Goal: Find specific page/section

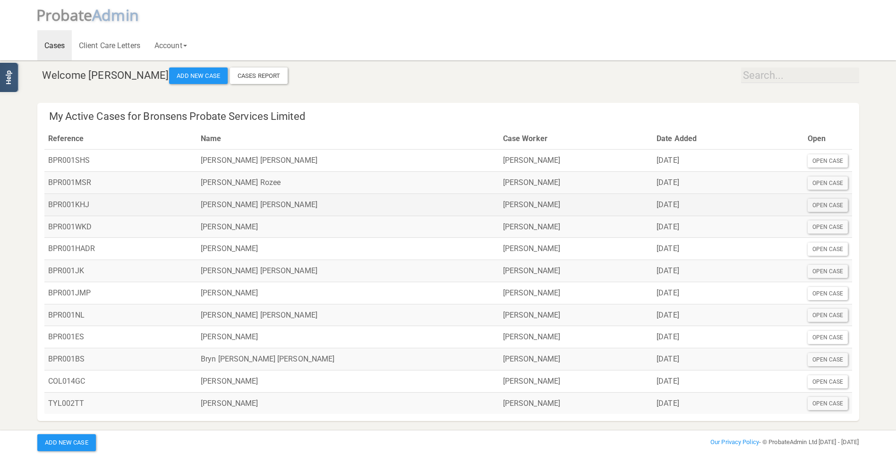
click at [249, 213] on td "[PERSON_NAME] [PERSON_NAME]" at bounding box center [348, 205] width 302 height 22
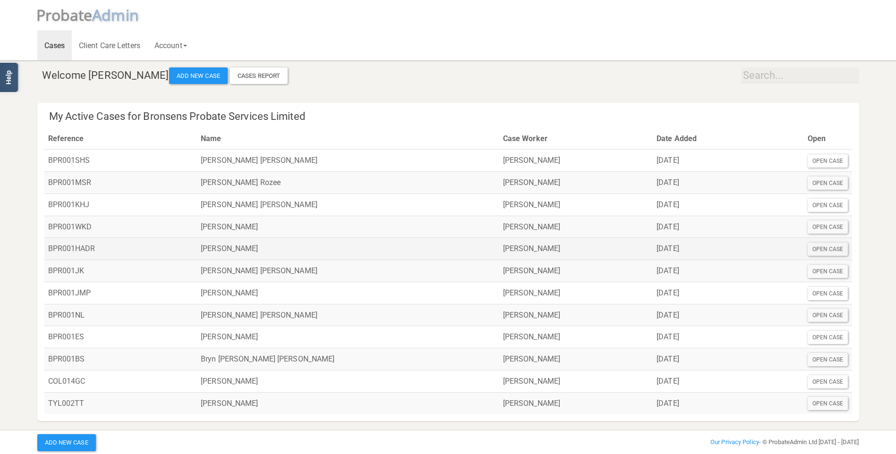
click at [235, 245] on td "[PERSON_NAME]" at bounding box center [348, 249] width 302 height 22
click at [824, 253] on div "Open Case" at bounding box center [827, 249] width 41 height 13
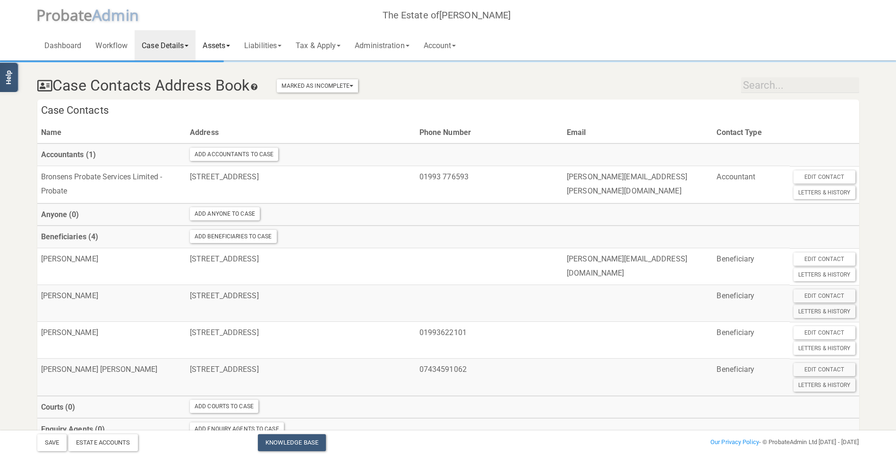
click at [220, 44] on link "Assets" at bounding box center [216, 45] width 42 height 30
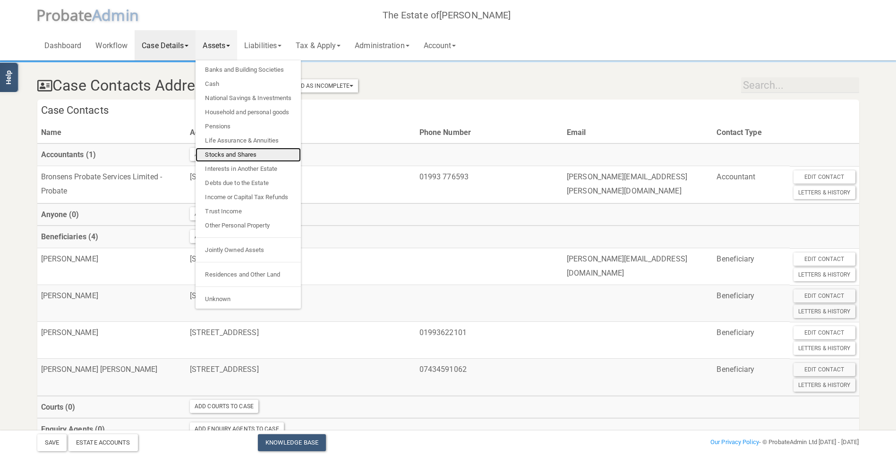
click at [234, 152] on link "Stocks and Shares" at bounding box center [247, 155] width 105 height 14
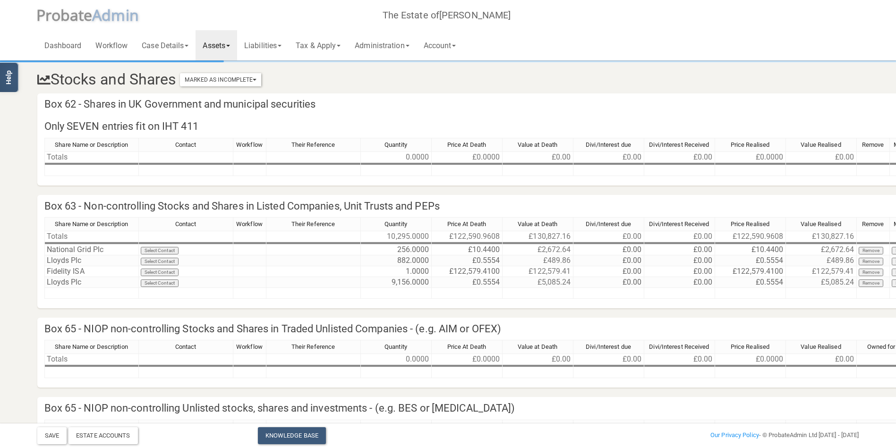
click at [213, 42] on link "Assets" at bounding box center [216, 45] width 42 height 30
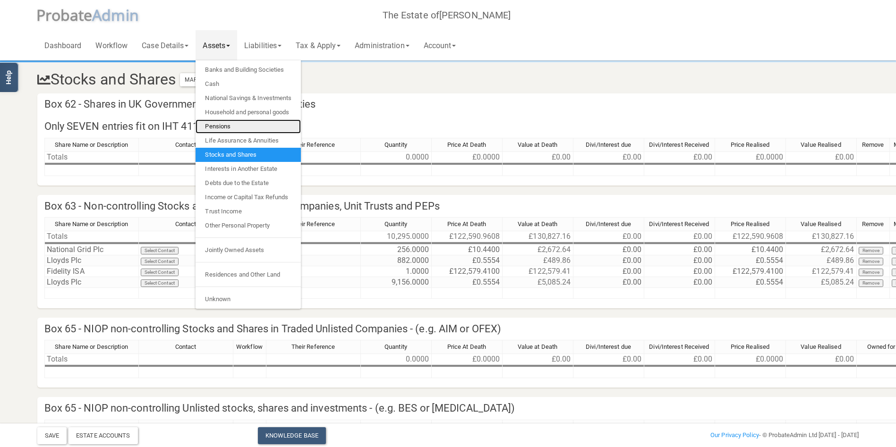
click at [243, 124] on link "Pensions" at bounding box center [247, 126] width 105 height 14
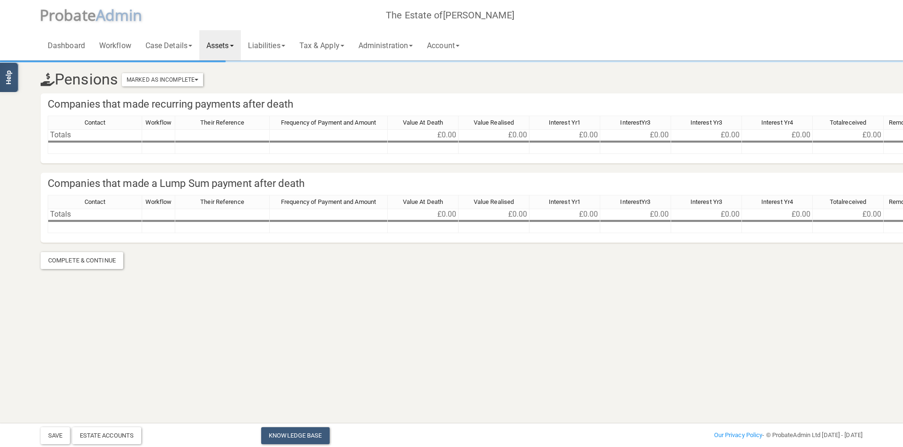
click at [226, 48] on link "Assets" at bounding box center [220, 45] width 42 height 30
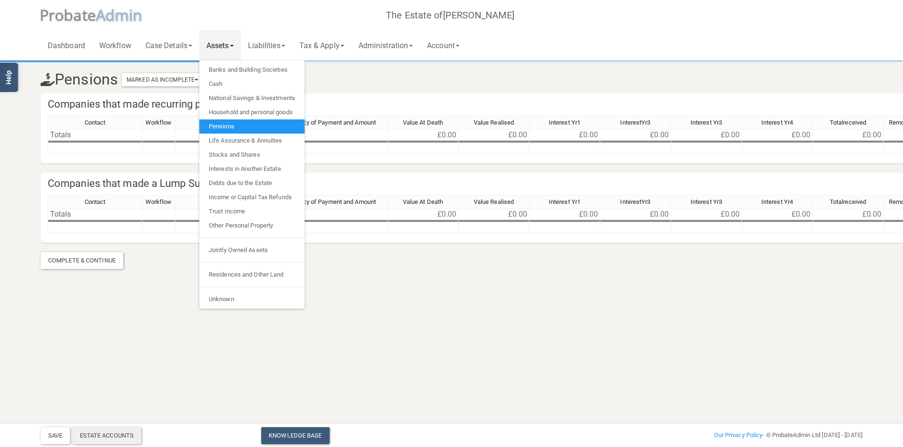
click at [107, 434] on div "Estate Accounts" at bounding box center [106, 435] width 69 height 17
